Goal: Information Seeking & Learning: Learn about a topic

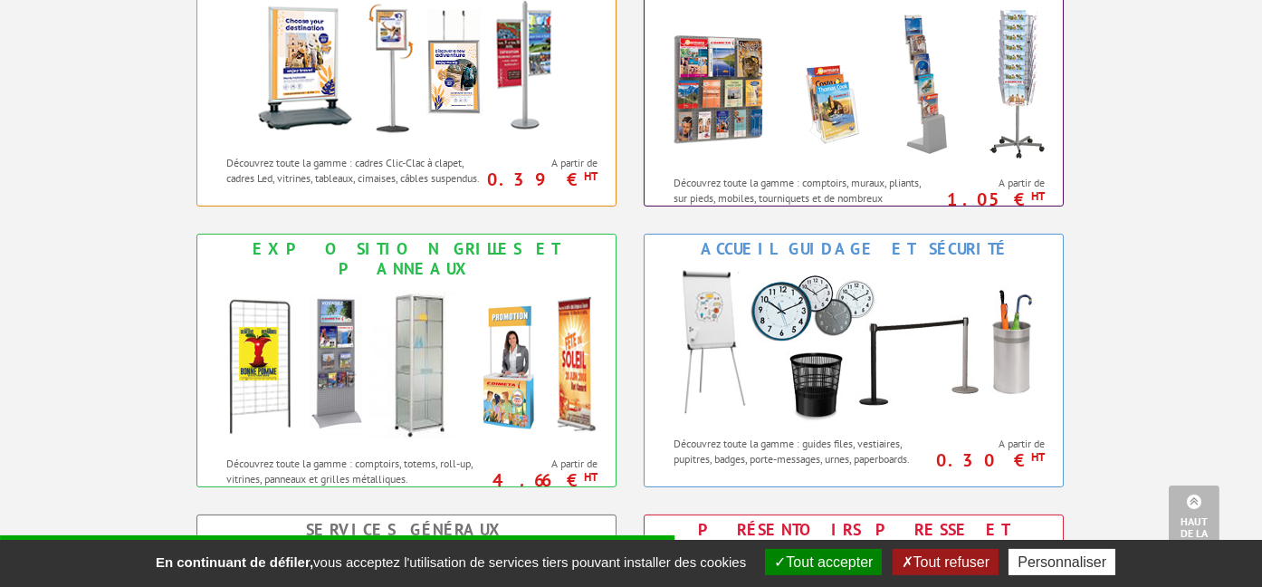
scroll to position [1242, 0]
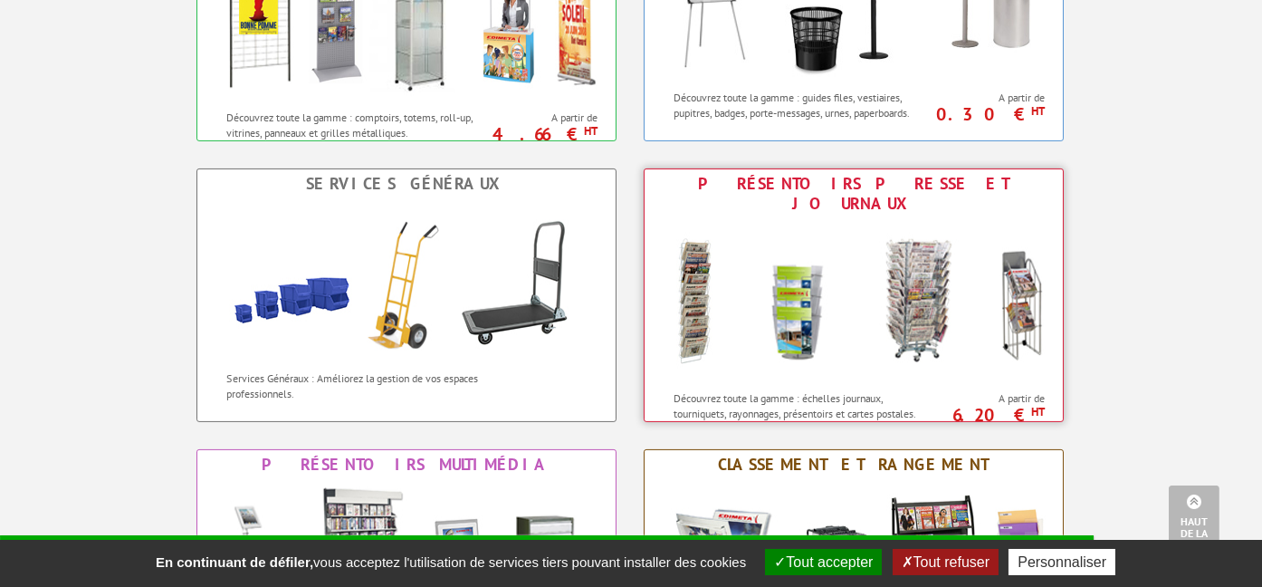
click at [800, 174] on div "Présentoirs Presse et Journaux" at bounding box center [853, 194] width 409 height 40
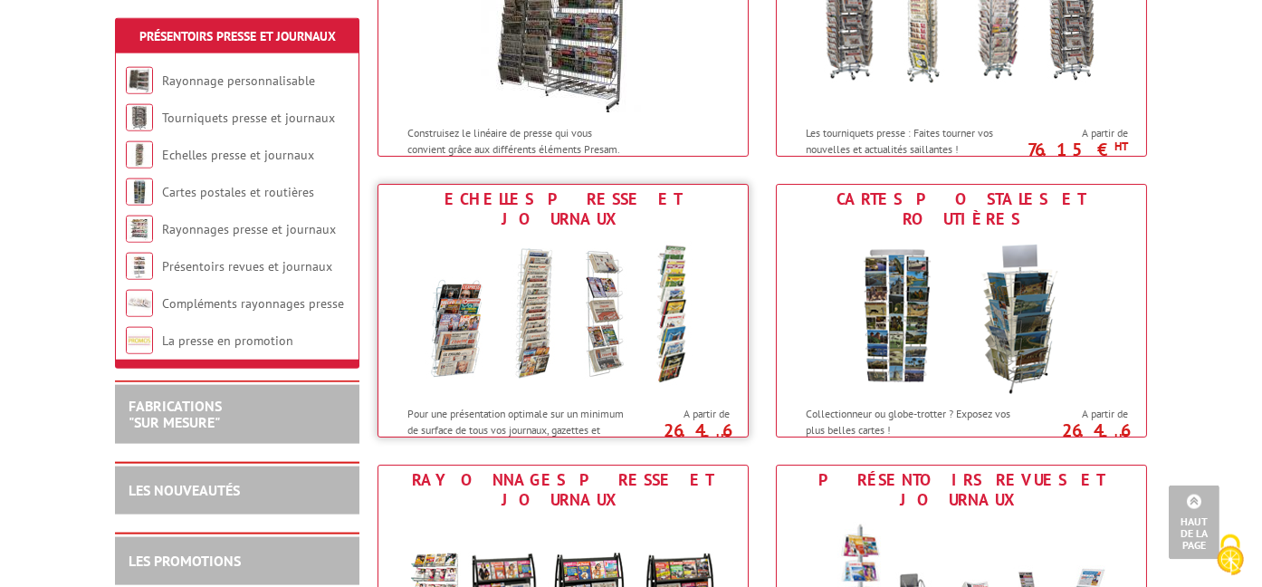
scroll to position [286, 0]
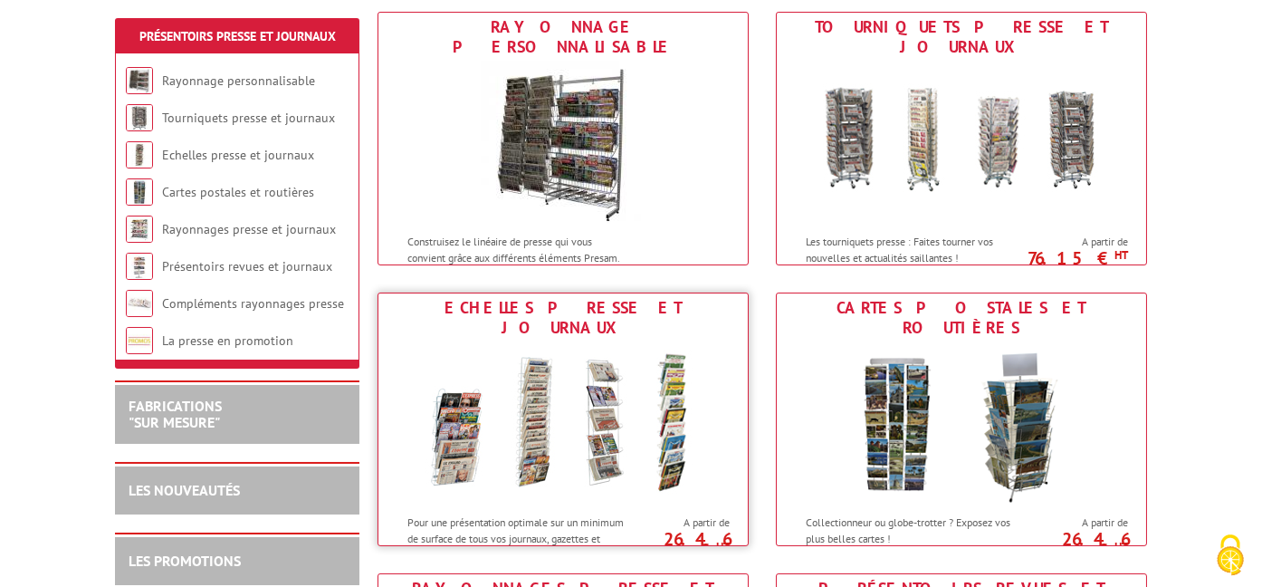
click at [527, 412] on img at bounding box center [563, 423] width 335 height 163
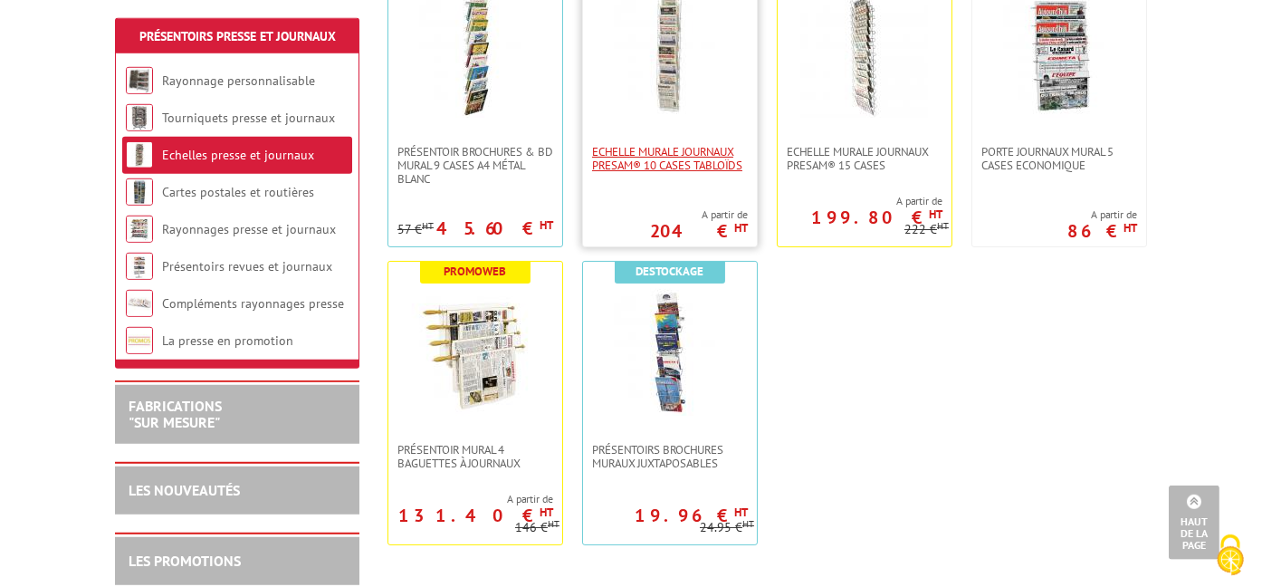
scroll to position [764, 0]
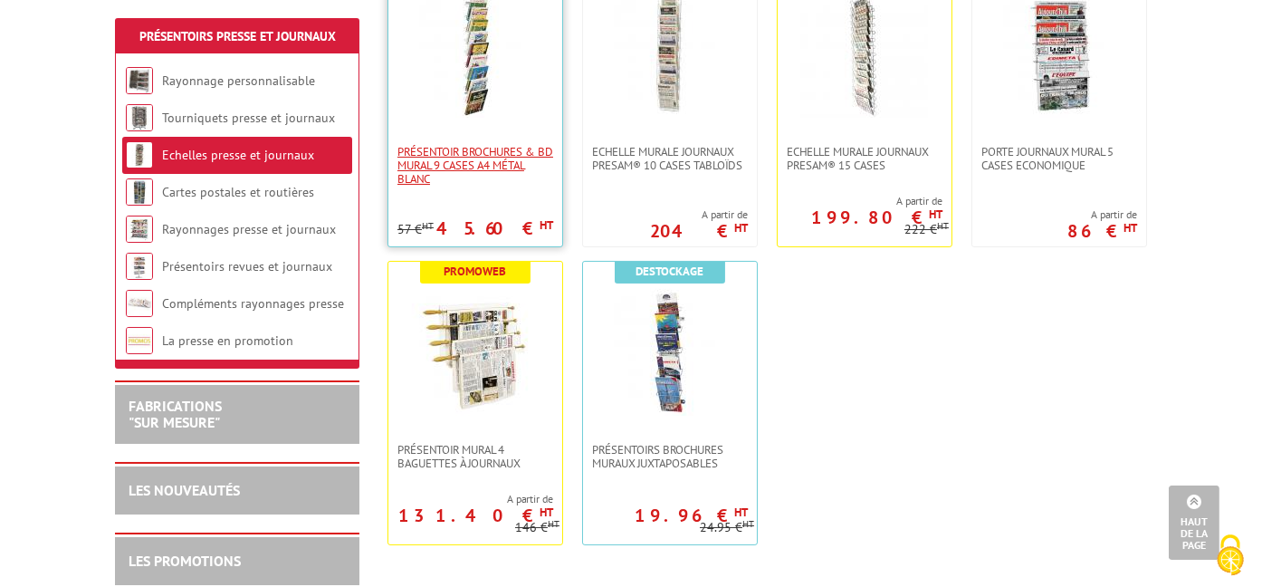
click at [495, 176] on span "Présentoir Brochures & BD mural 9 cases A4 métal blanc" at bounding box center [476, 165] width 156 height 41
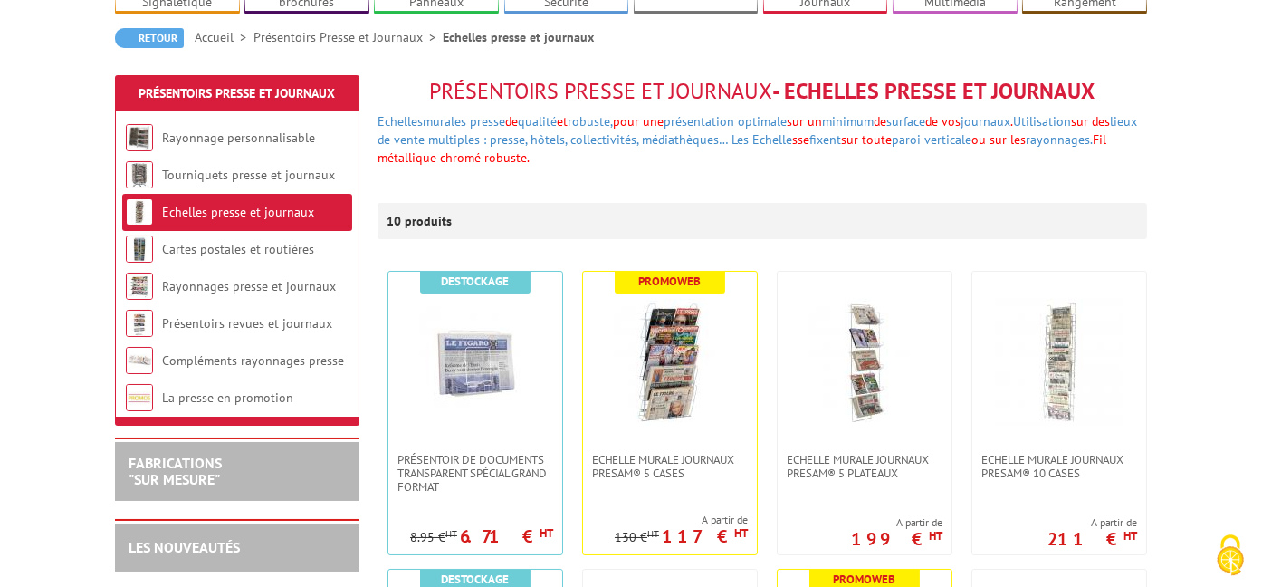
scroll to position [191, 0]
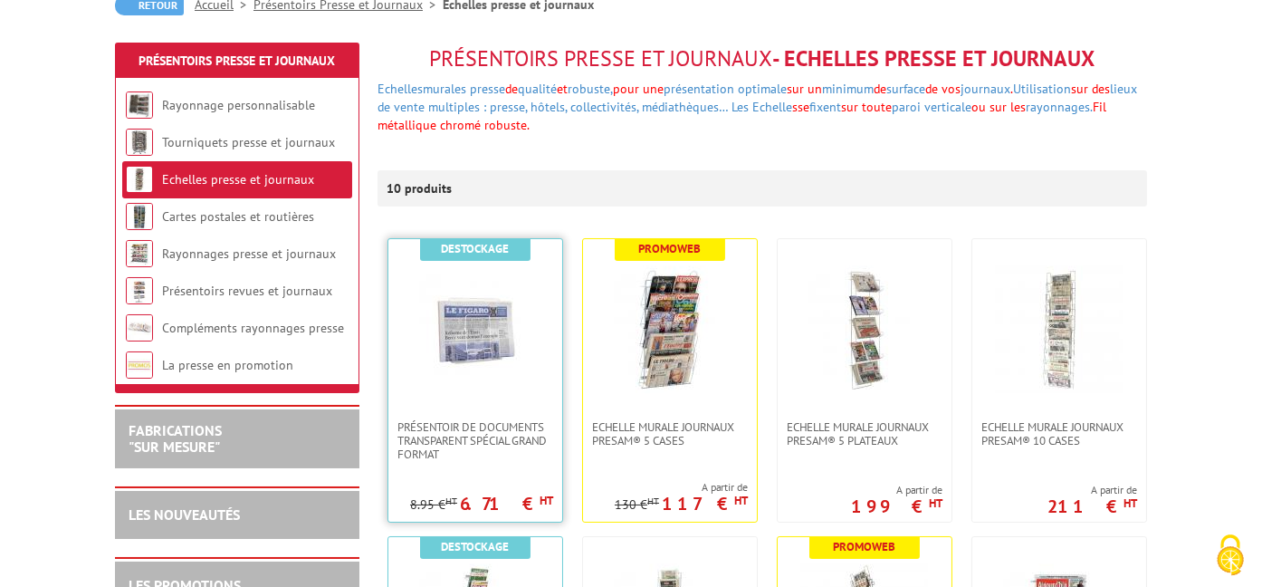
click at [487, 411] on link at bounding box center [475, 329] width 174 height 181
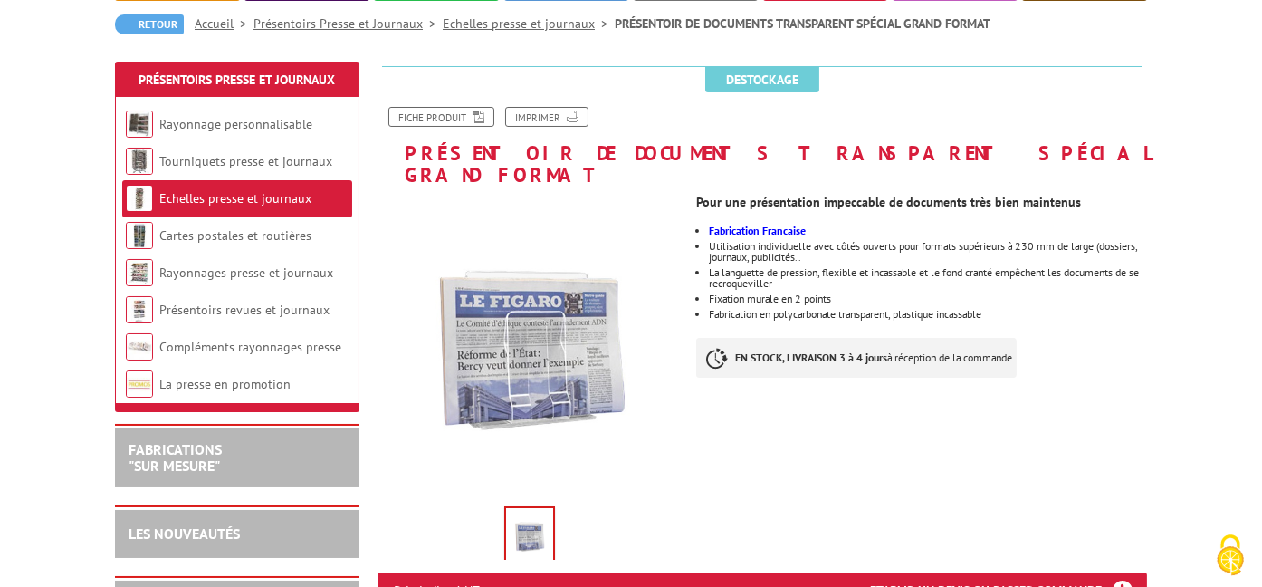
scroll to position [191, 0]
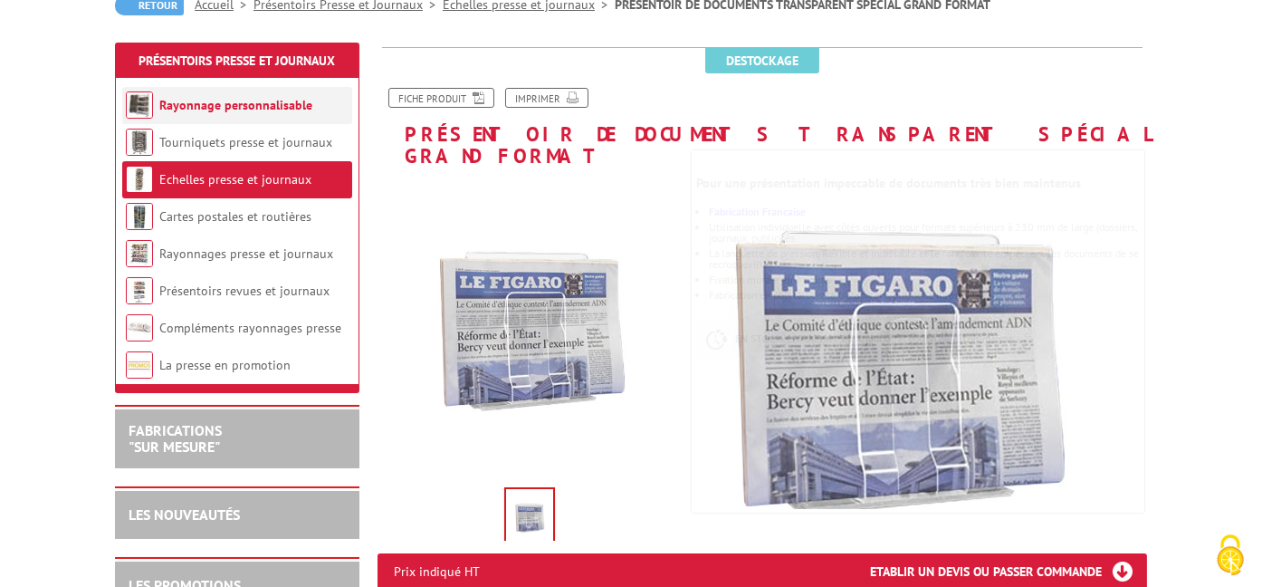
click at [250, 109] on link "Rayonnage personnalisable" at bounding box center [235, 105] width 153 height 16
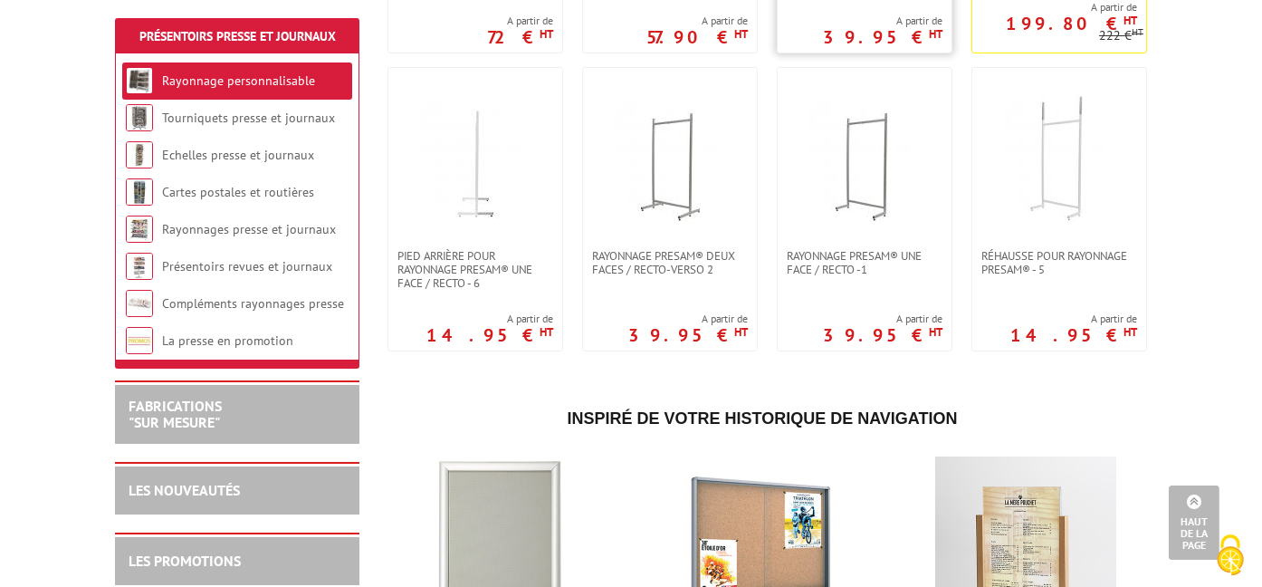
scroll to position [382, 0]
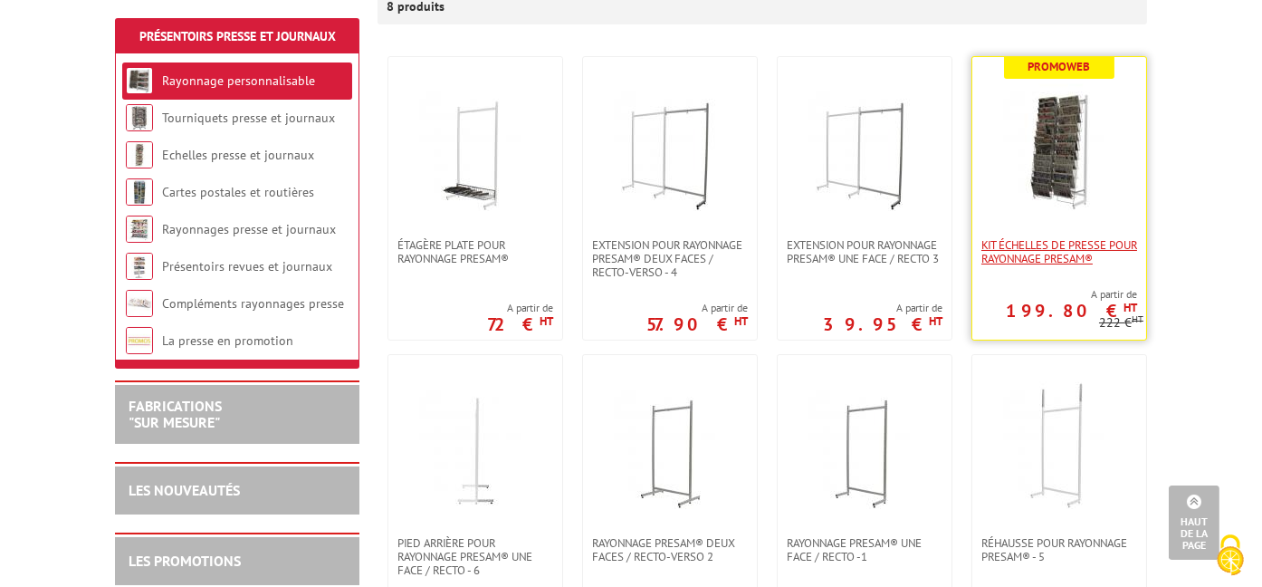
click at [1069, 253] on span "Kit échelles de presse pour rayonnage Presam®" at bounding box center [1060, 251] width 156 height 27
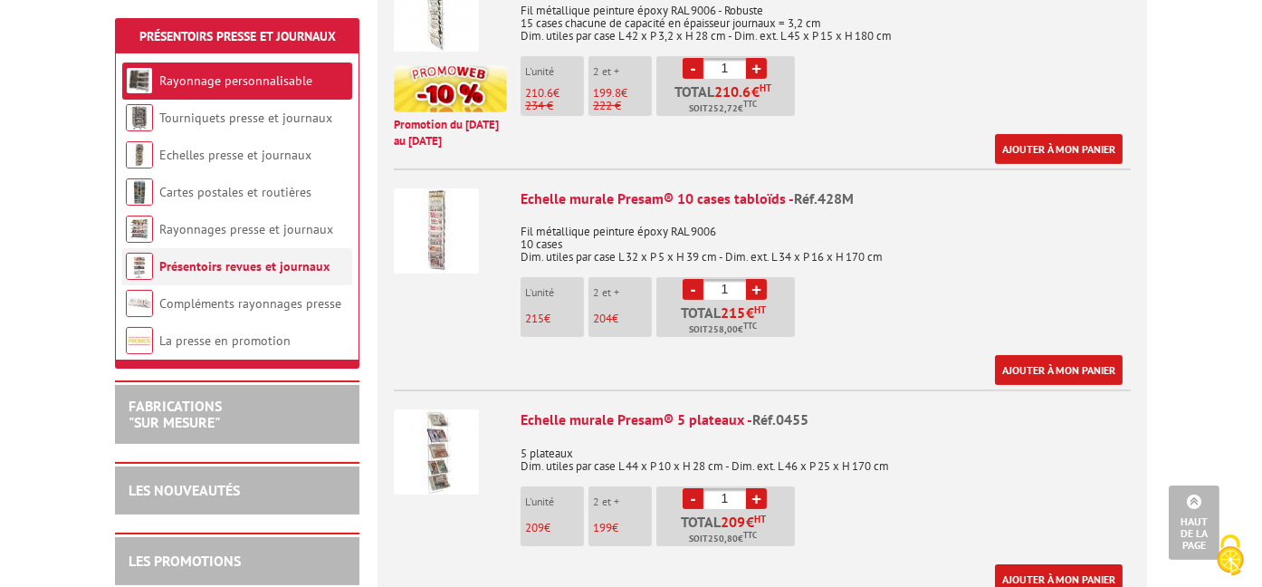
scroll to position [1147, 0]
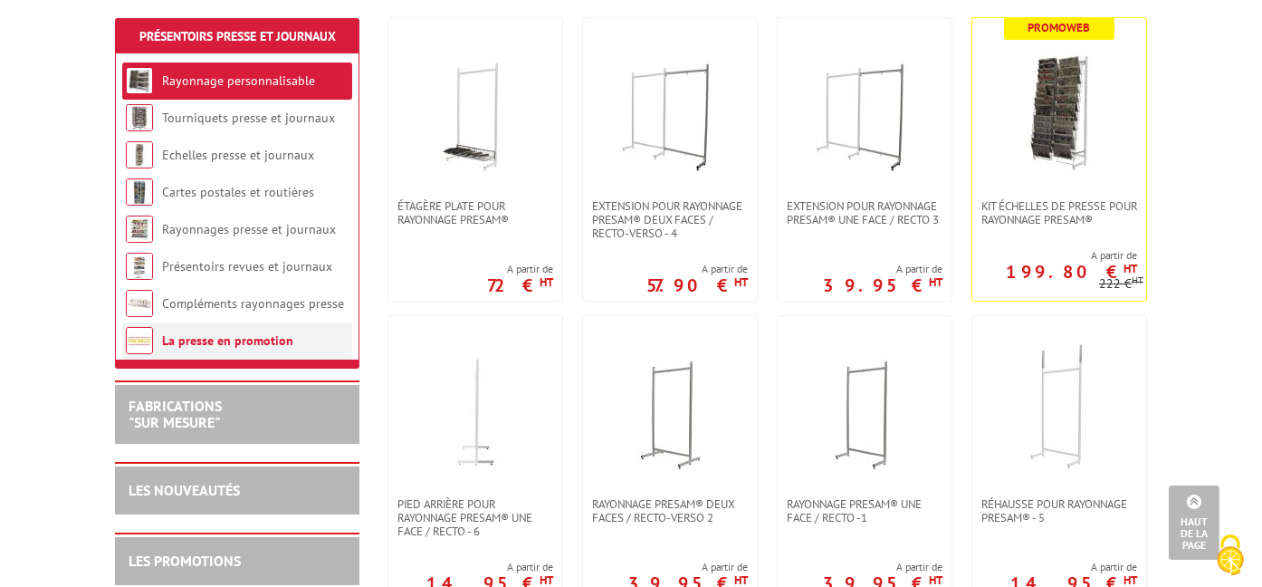
scroll to position [382, 0]
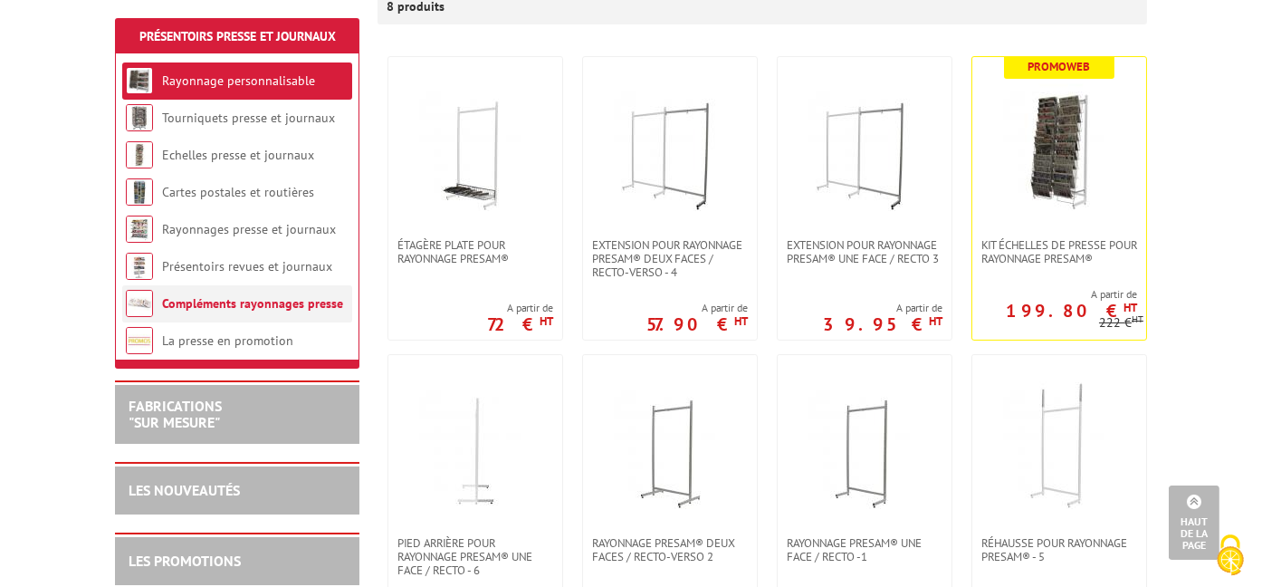
click at [225, 307] on link "Compléments rayonnages presse" at bounding box center [252, 303] width 181 height 16
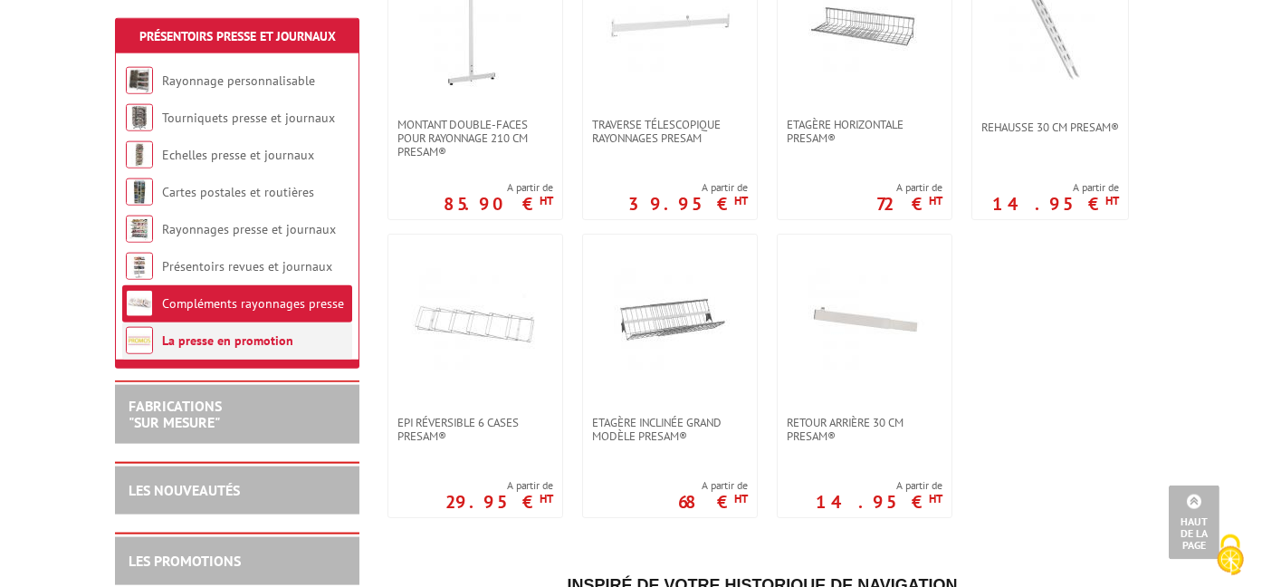
scroll to position [1338, 0]
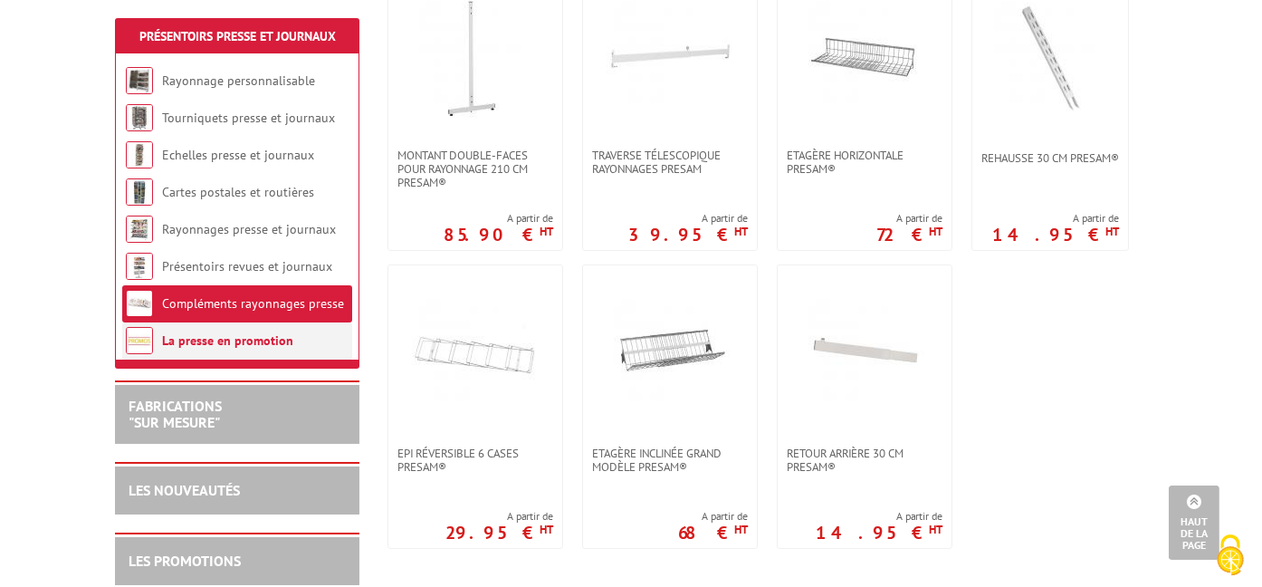
click at [191, 345] on link "La presse en promotion" at bounding box center [227, 340] width 131 height 16
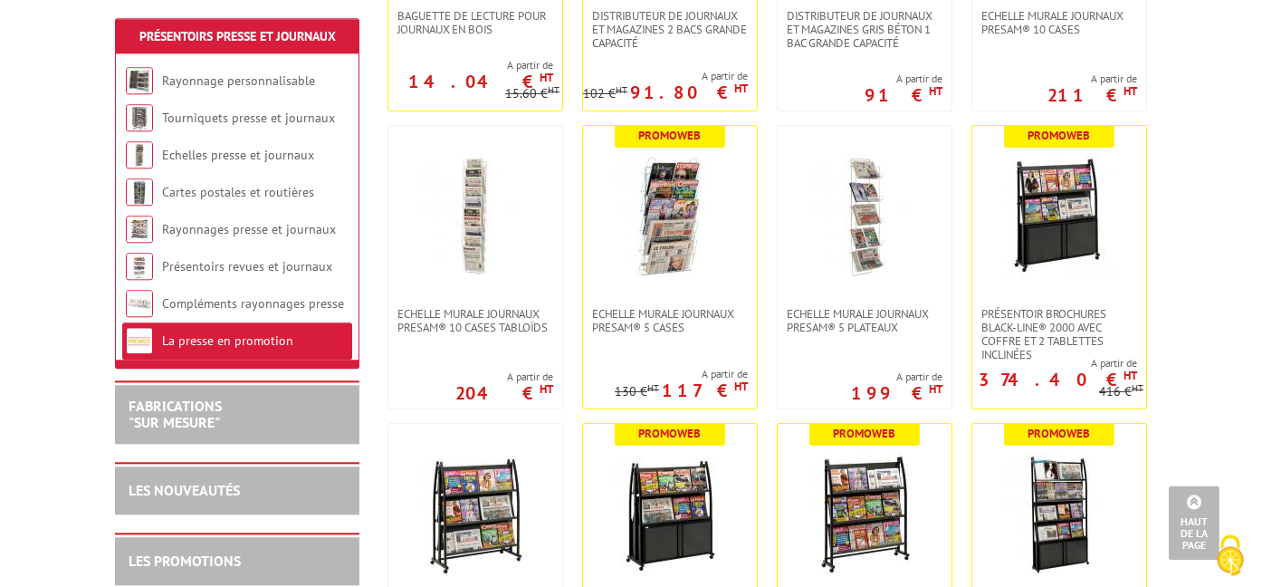
scroll to position [860, 0]
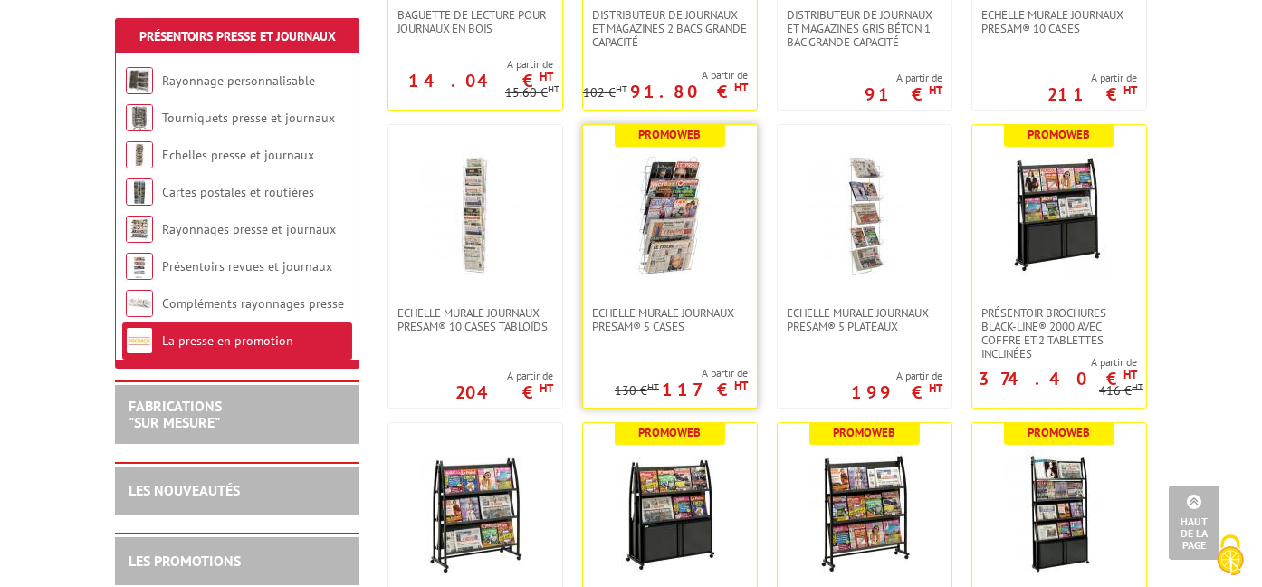
click at [684, 176] on img at bounding box center [670, 215] width 127 height 127
